Goal: Task Accomplishment & Management: Manage account settings

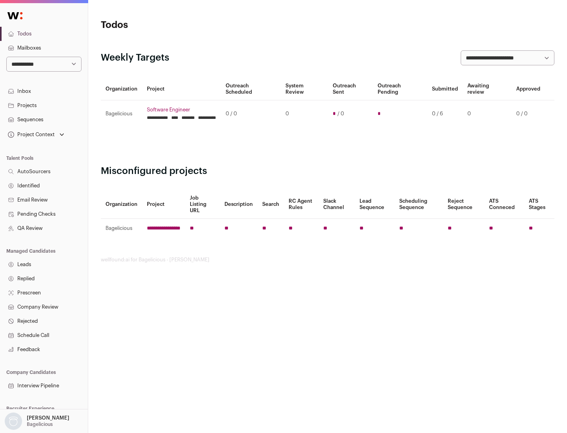
click at [44, 105] on link "Projects" at bounding box center [44, 105] width 88 height 14
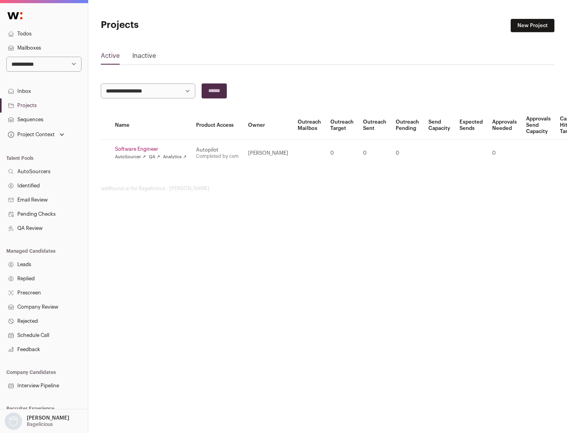
click at [153, 149] on link "Software Engineer" at bounding box center [151, 149] width 72 height 6
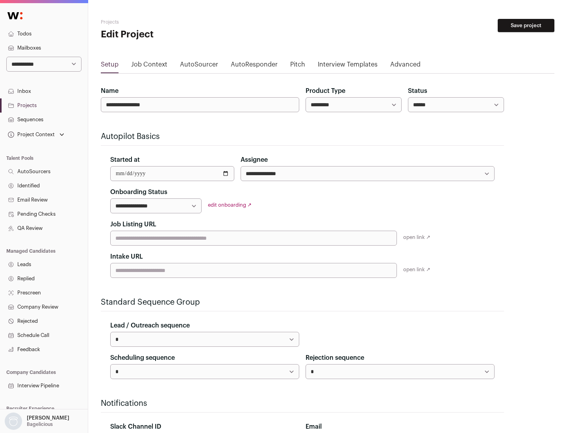
click at [526, 26] on button "Save project" at bounding box center [526, 25] width 57 height 13
